Goal: Ask a question

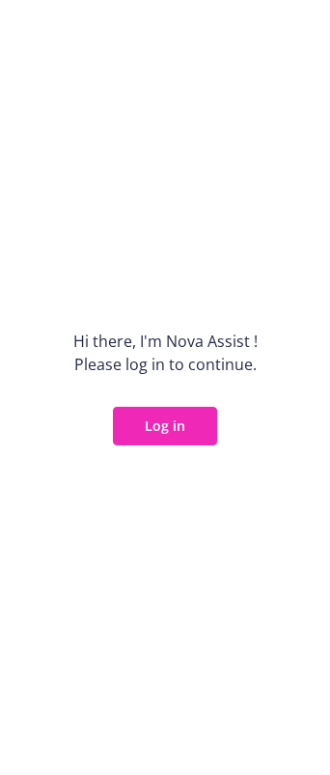
click at [109, 66] on div "Hi there, I ' m Nova Assist ! Please log in to continue. Log in" at bounding box center [165, 387] width 330 height 775
click at [172, 427] on button "Log in" at bounding box center [165, 426] width 104 height 39
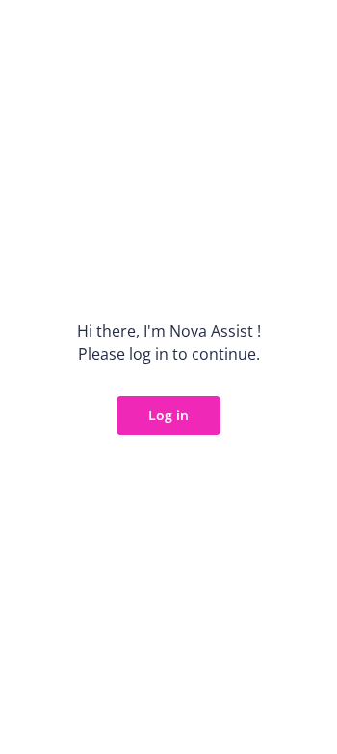
click at [164, 413] on button "Log in" at bounding box center [169, 415] width 104 height 39
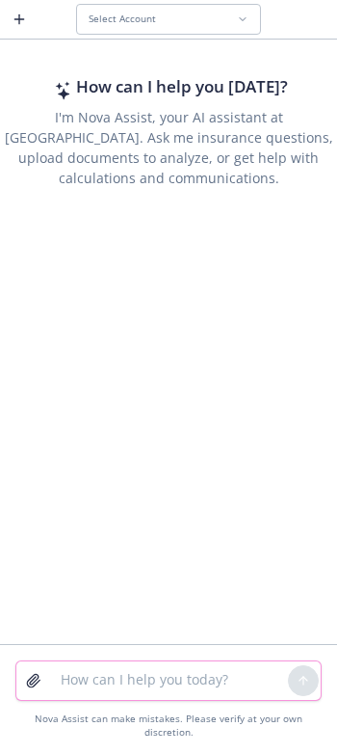
click at [115, 686] on textarea at bounding box center [168, 680] width 239 height 39
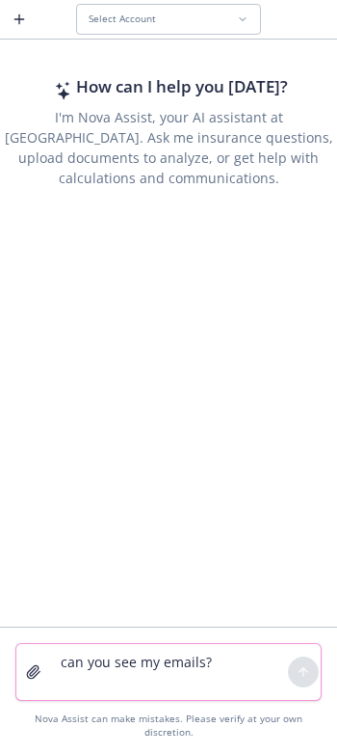
type textarea "can you see my emails?"
click at [194, 599] on div "How can I help you today? I'm Nova Assist, your AI assistant at Newfront. Ask m…" at bounding box center [168, 334] width 337 height 583
click at [177, 11] on button "Select Account" at bounding box center [168, 19] width 185 height 31
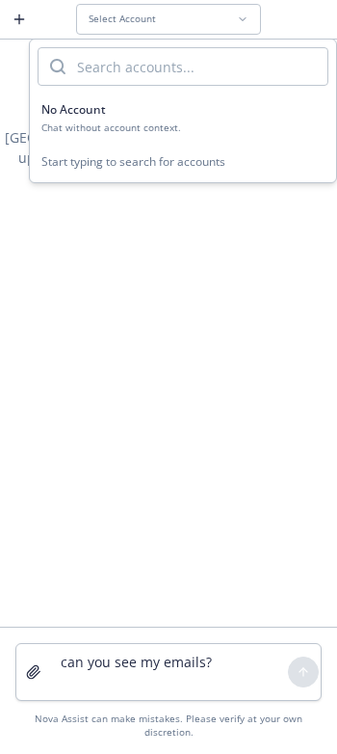
click at [100, 284] on div "How can I help you today? I'm Nova Assist, your AI assistant at Newfront. Ask m…" at bounding box center [168, 334] width 337 height 583
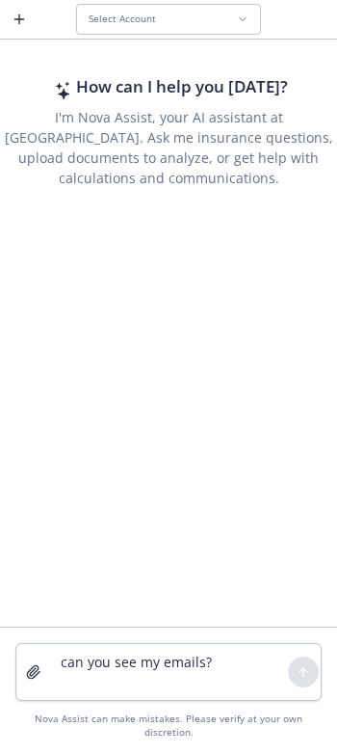
click at [136, 21] on span "Select Account" at bounding box center [122, 19] width 67 height 13
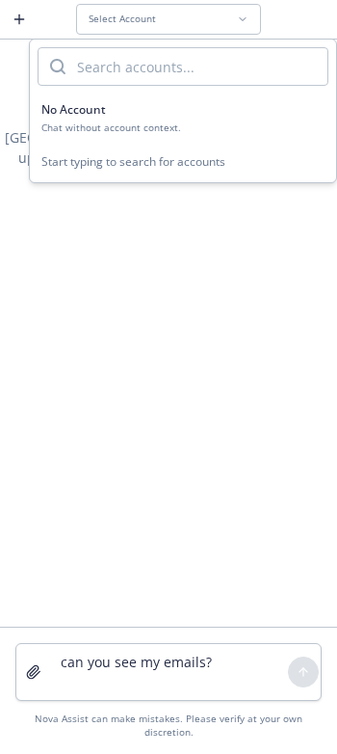
click at [106, 116] on div "No Account" at bounding box center [182, 109] width 283 height 16
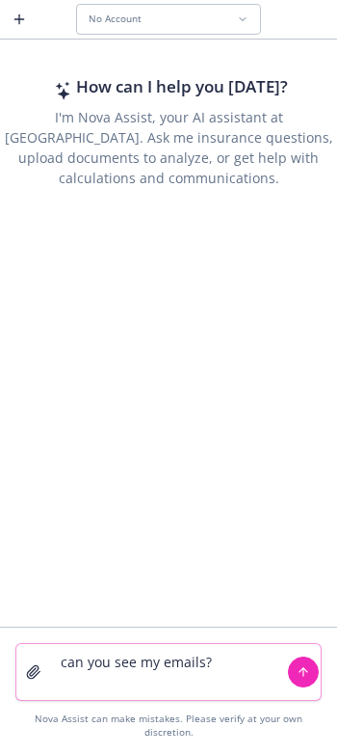
click at [110, 682] on textarea "can you see my emails?" at bounding box center [168, 672] width 239 height 56
click at [307, 672] on icon "submit" at bounding box center [304, 670] width 8 height 4
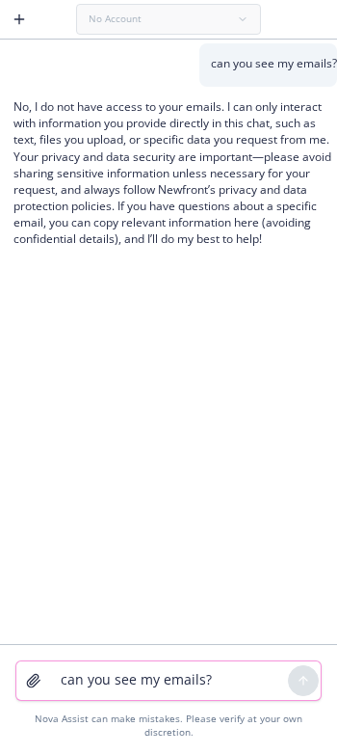
click at [95, 85] on div "can you see my emails?" at bounding box center [168, 64] width 337 height 43
click at [21, 20] on icon "button" at bounding box center [19, 19] width 15 height 15
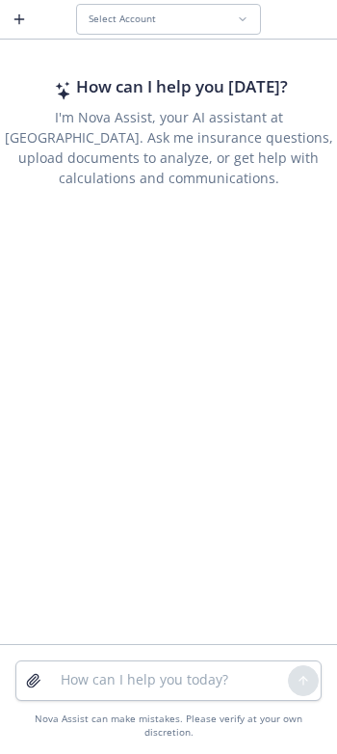
click at [146, 21] on span "Select Account" at bounding box center [122, 19] width 67 height 13
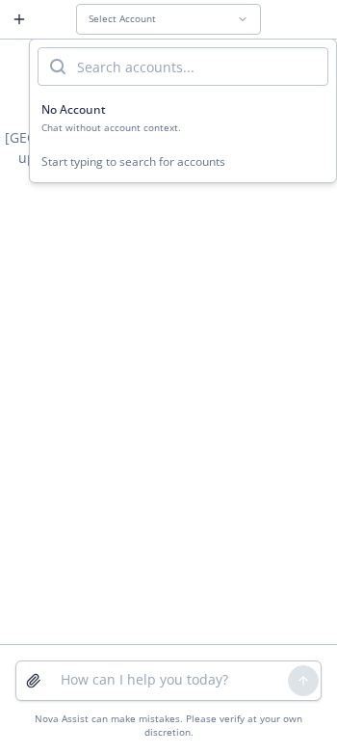
click at [134, 161] on div "Start typing to search for accounts" at bounding box center [183, 162] width 306 height 40
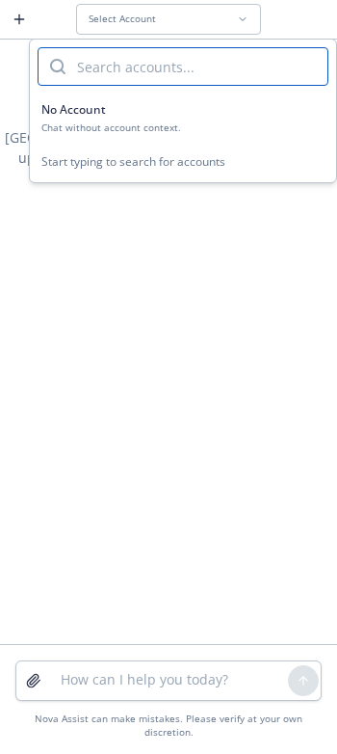
click at [131, 67] on input "search" at bounding box center [197, 66] width 262 height 37
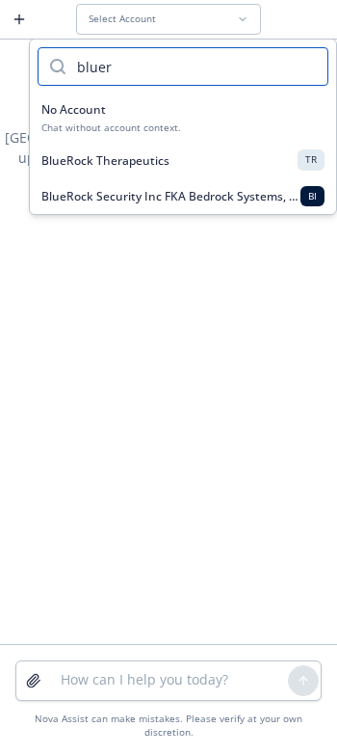
type input "bluer"
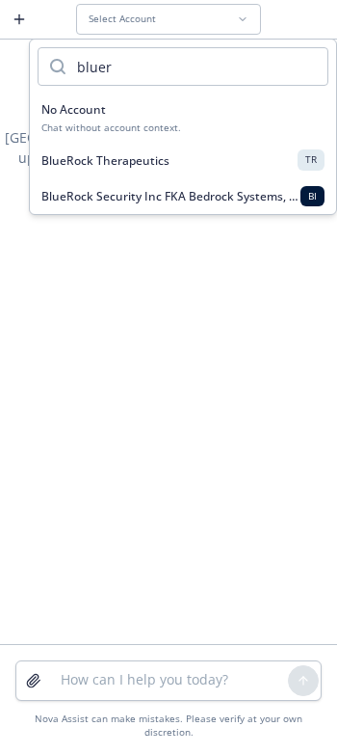
click at [119, 167] on span "BlueRock Therapeutics" at bounding box center [105, 160] width 128 height 16
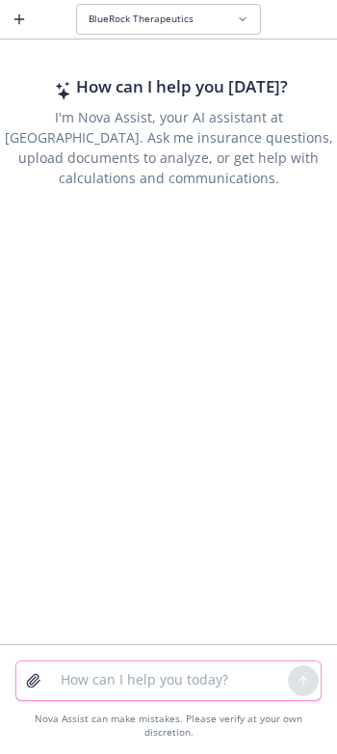
click at [107, 693] on textarea at bounding box center [168, 680] width 239 height 39
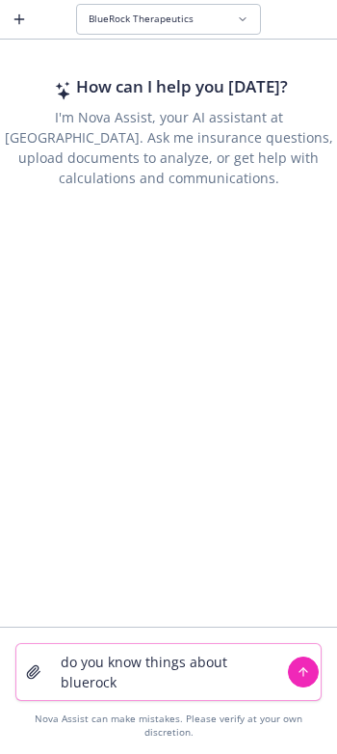
type textarea "do you know things about bluerock?"
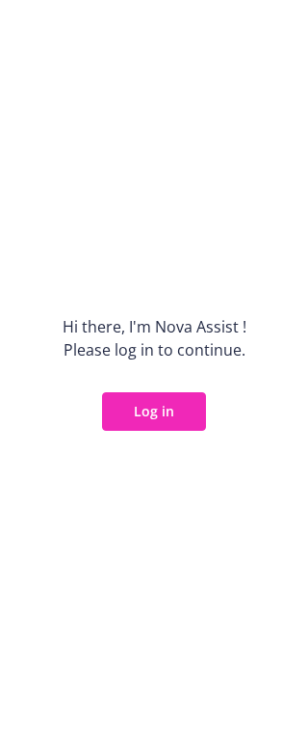
click at [165, 419] on button "Log in" at bounding box center [154, 411] width 104 height 39
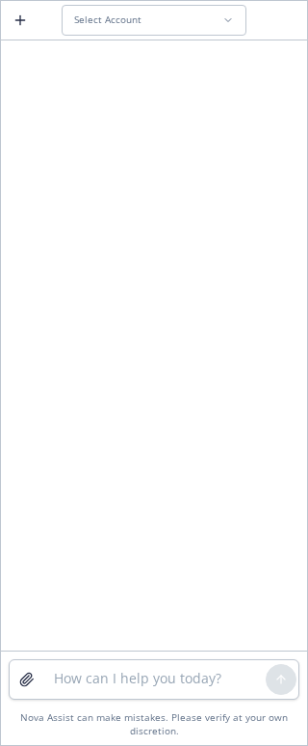
click at [138, 20] on span "Select Account" at bounding box center [107, 19] width 67 height 13
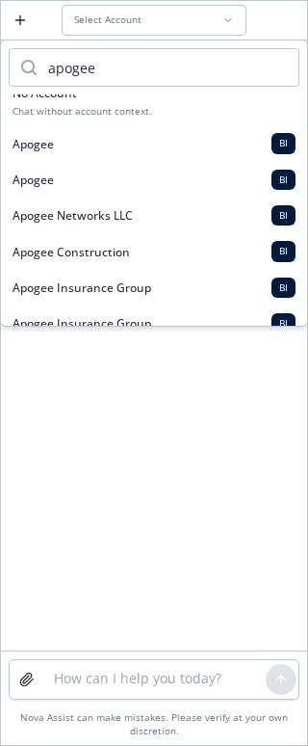
scroll to position [69, 0]
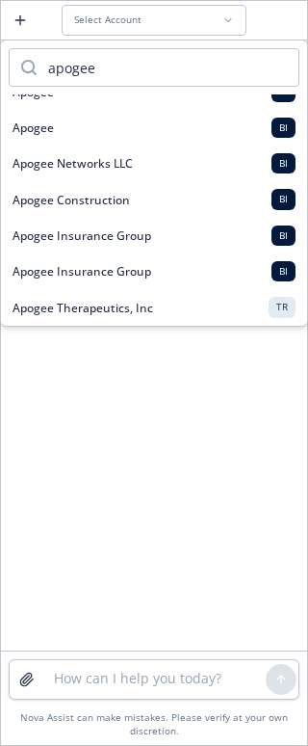
type input "apogee"
click at [142, 313] on span "Apogee Therapeutics, Inc" at bounding box center [83, 308] width 141 height 16
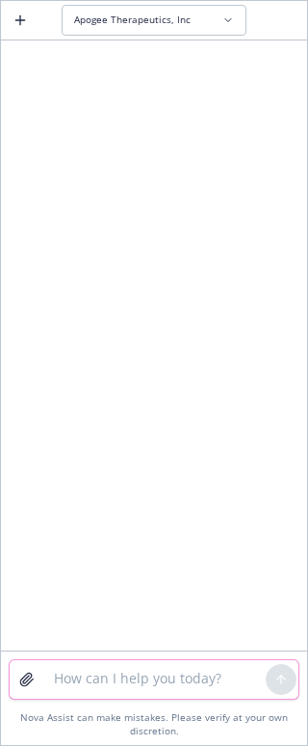
click at [89, 697] on textarea at bounding box center [154, 679] width 224 height 39
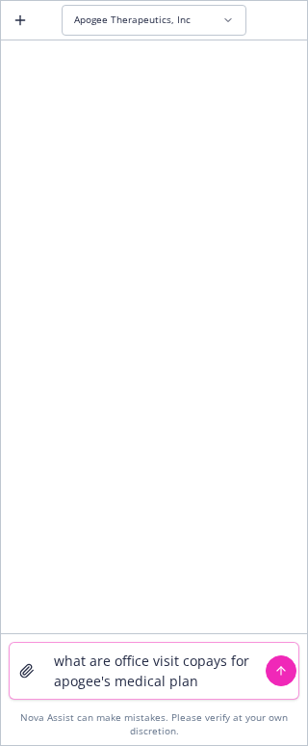
type textarea "what are office visit copays for [PERSON_NAME]'s medical plan?"
